Goal: Task Accomplishment & Management: Manage account settings

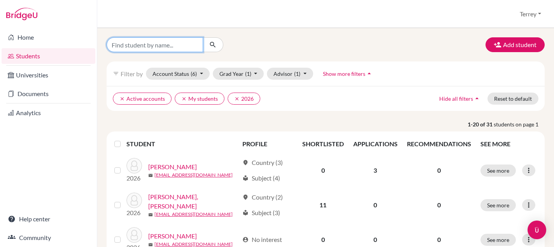
click at [176, 47] on input "Find student by name..." at bounding box center [155, 44] width 96 height 15
type input "yong"
click button "submit" at bounding box center [213, 44] width 21 height 15
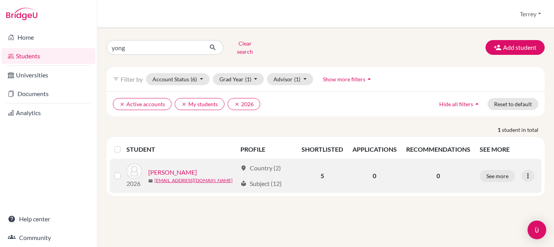
click at [157, 168] on link "[PERSON_NAME]" at bounding box center [172, 172] width 49 height 9
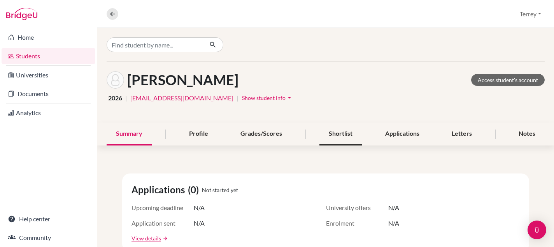
click at [340, 137] on div "Shortlist" at bounding box center [340, 134] width 42 height 23
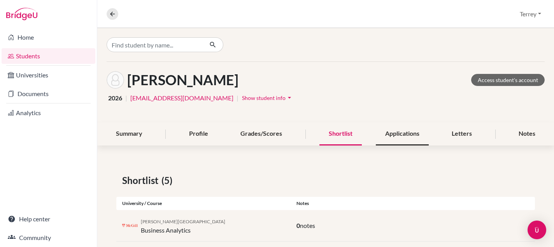
click at [396, 132] on div "Applications" at bounding box center [402, 134] width 53 height 23
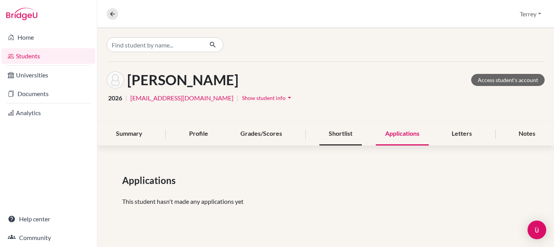
click at [347, 135] on div "Shortlist" at bounding box center [340, 134] width 42 height 23
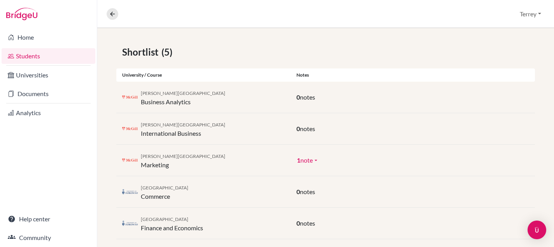
scroll to position [139, 0]
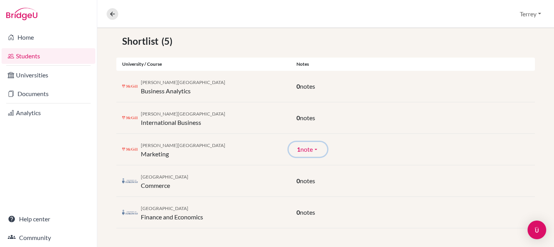
click at [321, 150] on button "1 note arrow_drop_down" at bounding box center [308, 149] width 39 height 15
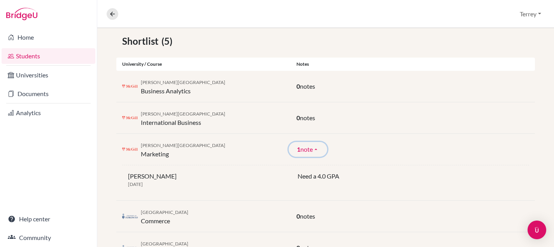
click at [321, 150] on button "1 note arrow_drop_up" at bounding box center [308, 149] width 39 height 15
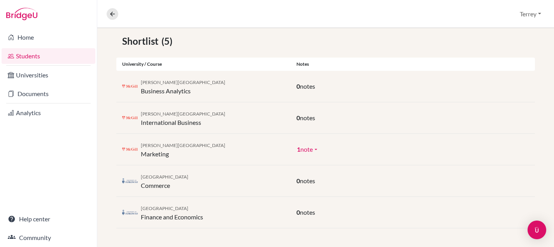
click at [228, 65] on div "University / Course" at bounding box center [203, 64] width 174 height 7
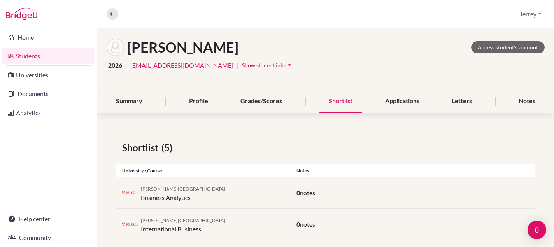
scroll to position [0, 0]
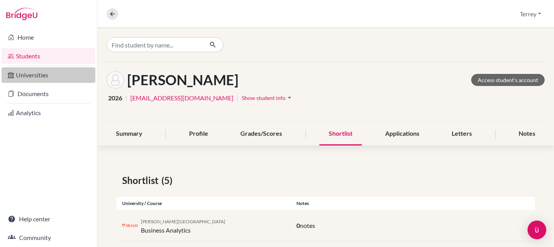
click at [44, 77] on link "Universities" at bounding box center [49, 75] width 94 height 16
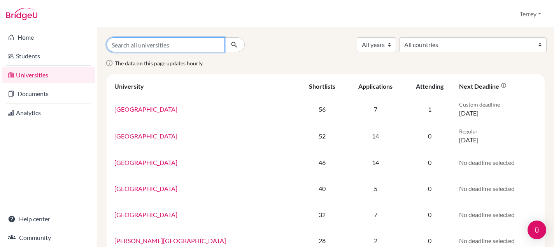
click at [156, 47] on input "Search all universities" at bounding box center [166, 44] width 118 height 15
click at [286, 45] on div "All years 2028 2027 2026 2025 2024 2023 2022 2021 2020 2019 1999 All countries …" at bounding box center [326, 44] width 450 height 15
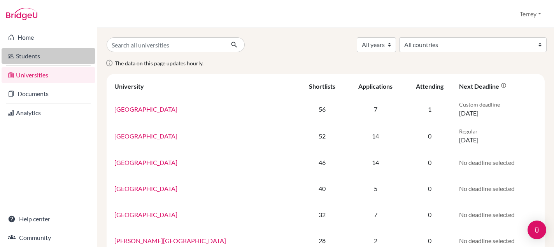
click at [30, 55] on link "Students" at bounding box center [49, 56] width 94 height 16
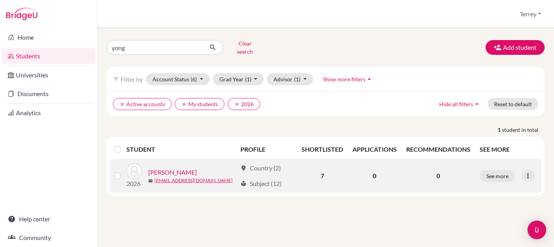
click at [168, 168] on link "[PERSON_NAME]" at bounding box center [172, 172] width 49 height 9
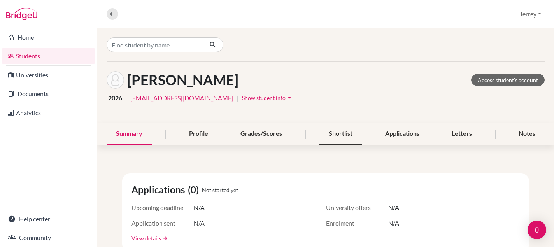
click at [343, 133] on div "Shortlist" at bounding box center [340, 134] width 42 height 23
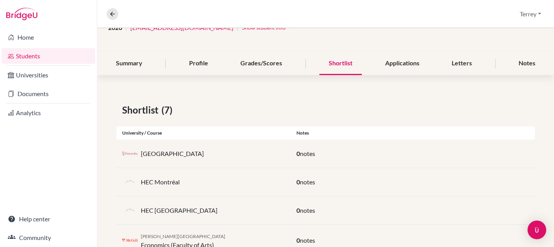
scroll to position [26, 0]
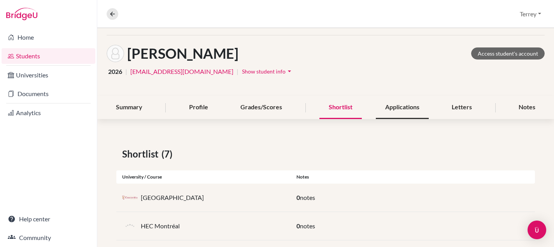
click at [395, 106] on div "Applications" at bounding box center [402, 107] width 53 height 23
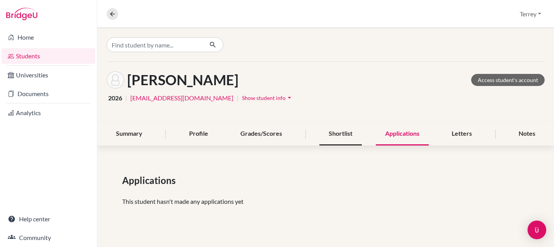
click at [341, 130] on div "Shortlist" at bounding box center [340, 134] width 42 height 23
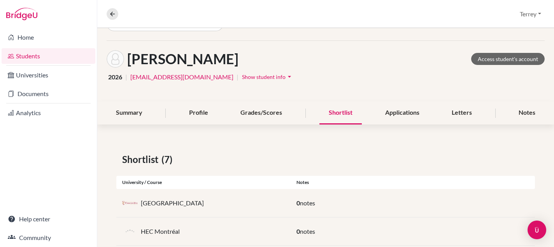
scroll to position [41, 0]
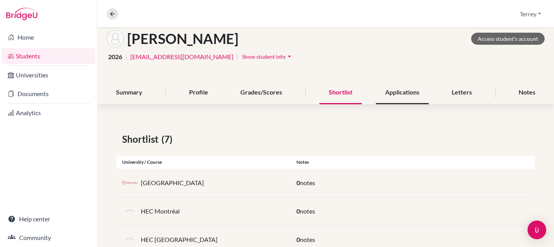
click at [403, 99] on div "Applications" at bounding box center [402, 92] width 53 height 23
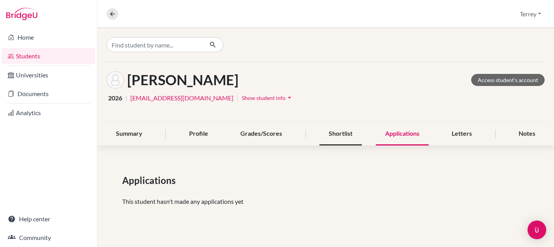
click at [338, 133] on div "Shortlist" at bounding box center [340, 134] width 42 height 23
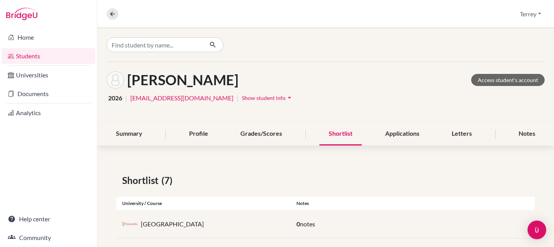
scroll to position [65, 0]
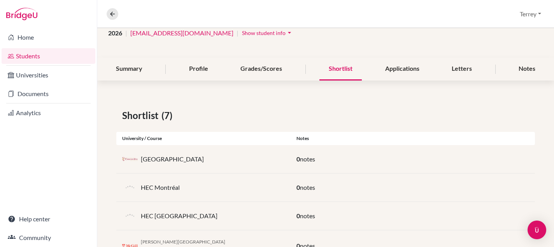
click at [167, 162] on p "Concordia University" at bounding box center [172, 158] width 63 height 9
click at [305, 159] on span "notes" at bounding box center [307, 158] width 15 height 7
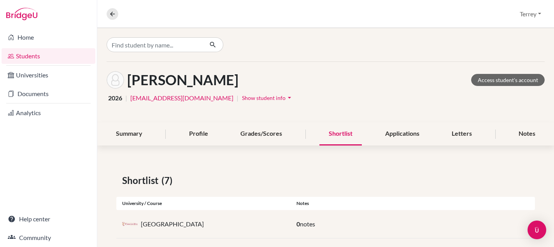
click at [242, 100] on span "Show student info" at bounding box center [264, 98] width 44 height 7
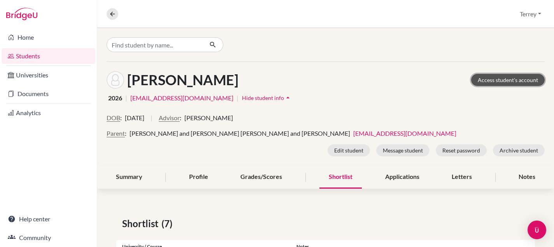
click at [504, 81] on link "Access student's account" at bounding box center [508, 80] width 74 height 12
